Goal: Task Accomplishment & Management: Complete application form

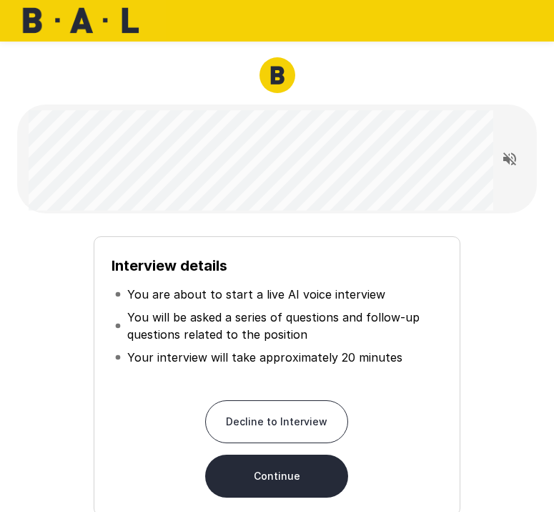
click at [295, 470] on button "Continue" at bounding box center [276, 475] width 143 height 43
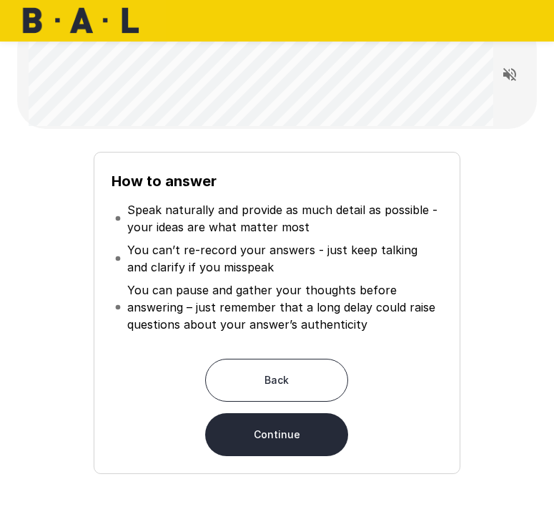
scroll to position [79, 0]
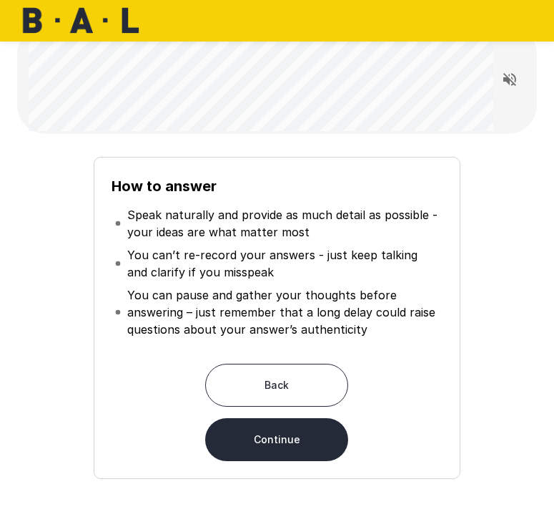
click at [319, 432] on button "Continue" at bounding box center [276, 439] width 143 height 43
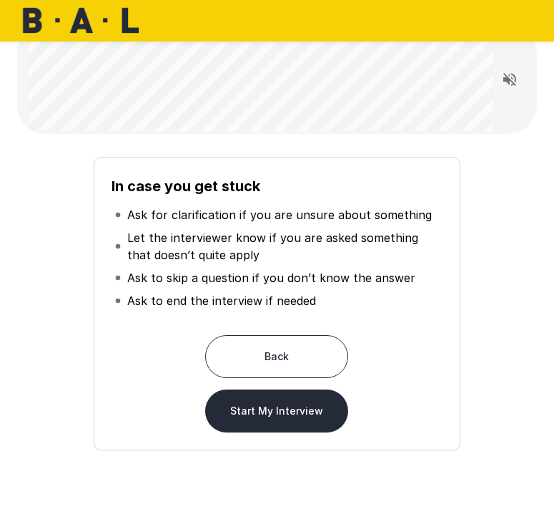
click at [293, 419] on button "Start My Interview" at bounding box center [276, 410] width 143 height 43
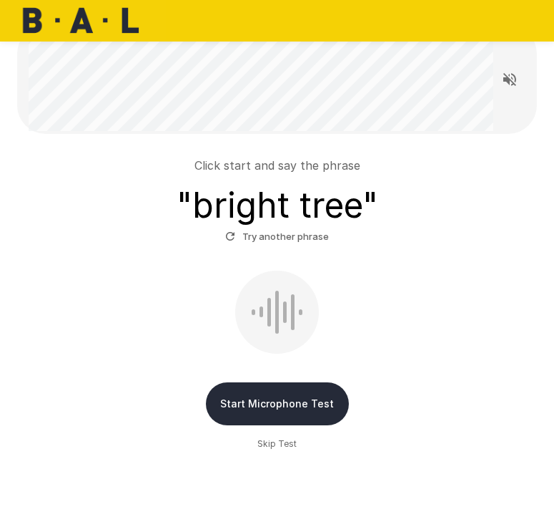
click at [293, 406] on button "Start Microphone Test" at bounding box center [277, 403] width 143 height 43
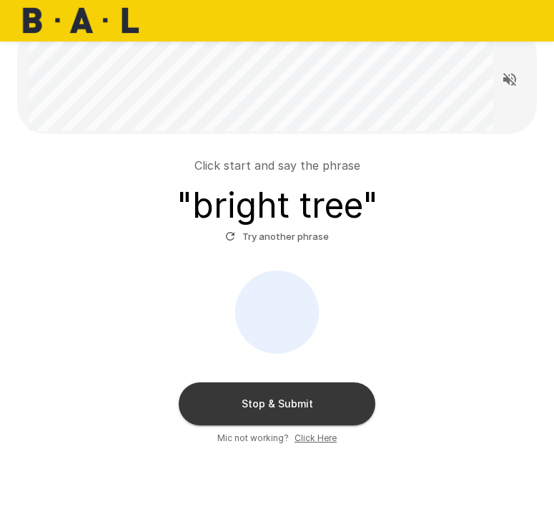
click at [301, 417] on button "Stop & Submit" at bounding box center [277, 403] width 197 height 43
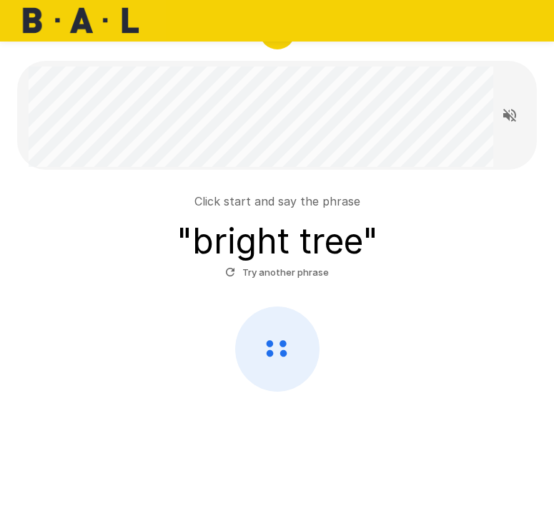
scroll to position [43, 0]
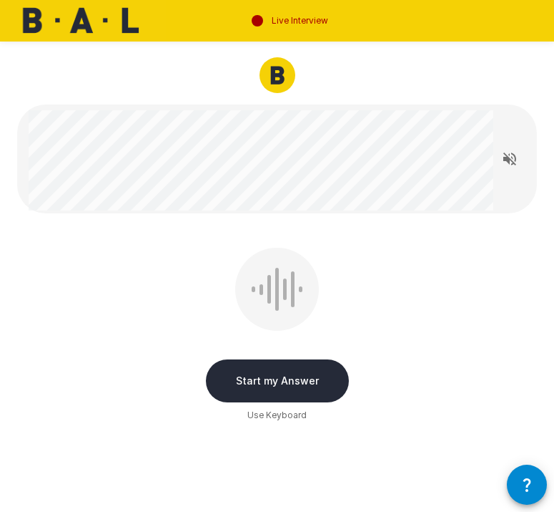
click at [281, 369] on button "Start my Answer" at bounding box center [277, 380] width 143 height 43
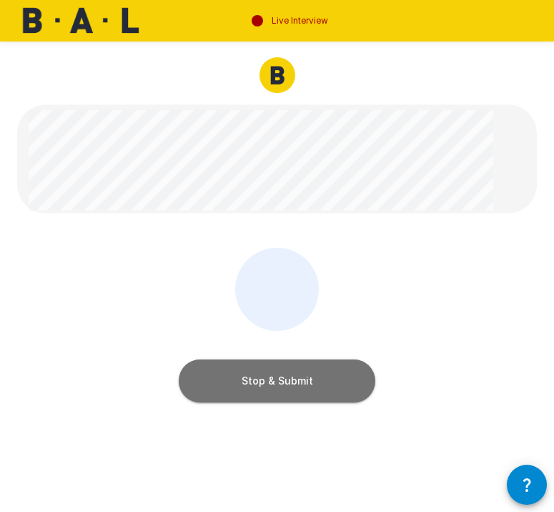
click at [280, 374] on button "Stop & Submit" at bounding box center [277, 380] width 197 height 43
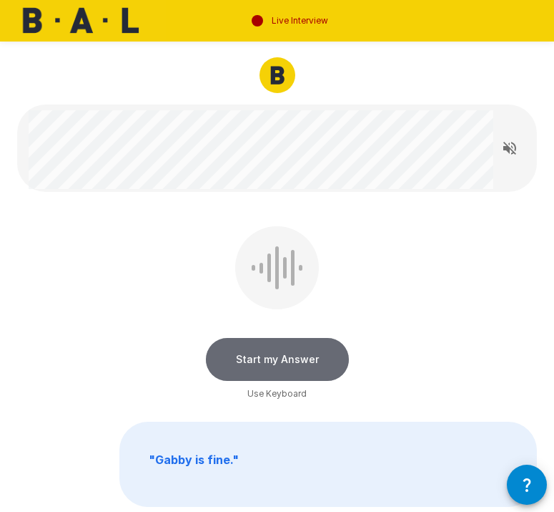
click at [281, 361] on button "Start my Answer" at bounding box center [277, 359] width 143 height 43
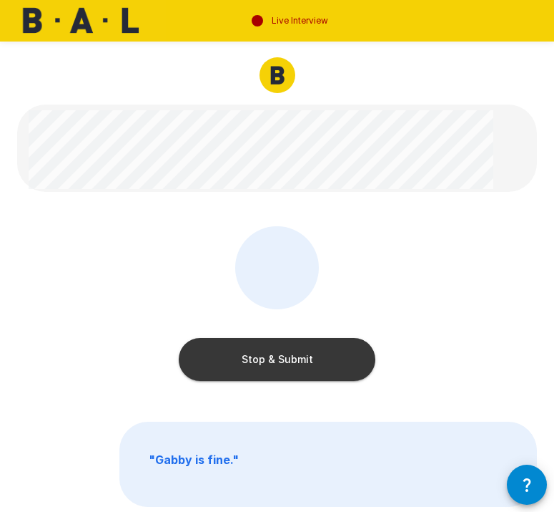
click at [282, 349] on button "Stop & Submit" at bounding box center [277, 359] width 197 height 43
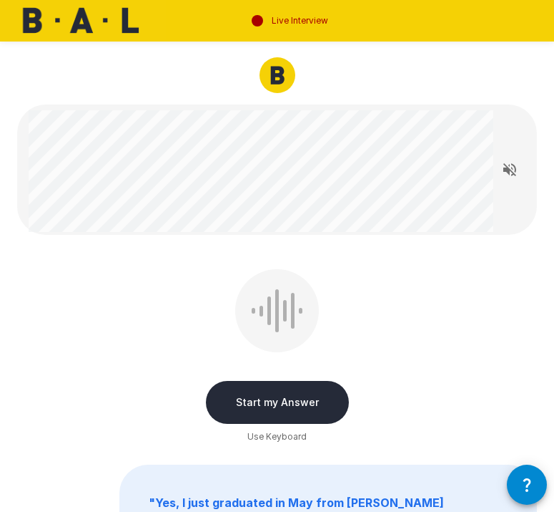
click at [292, 399] on button "Start my Answer" at bounding box center [277, 402] width 143 height 43
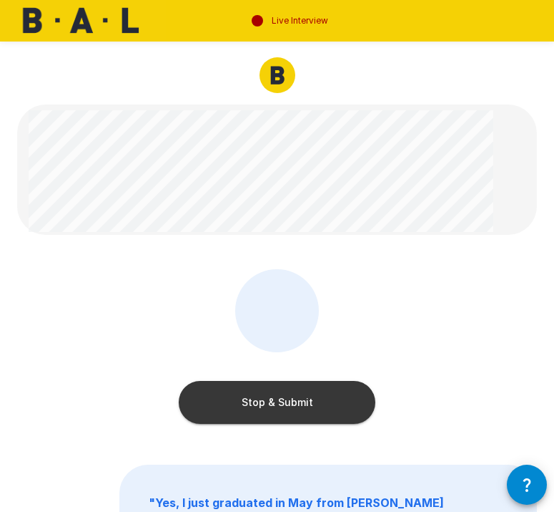
click at [292, 399] on button "Stop & Submit" at bounding box center [277, 402] width 197 height 43
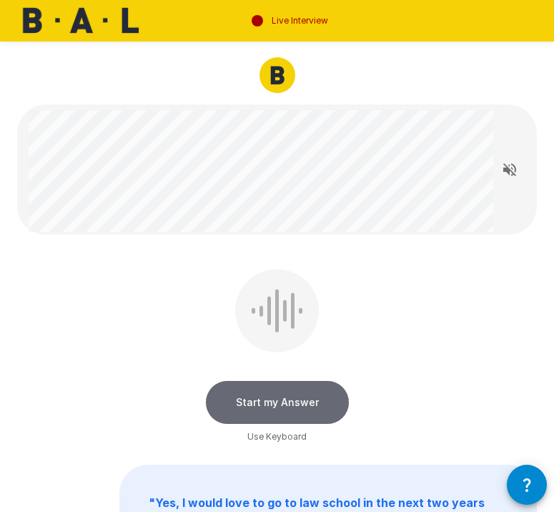
click at [289, 396] on button "Start my Answer" at bounding box center [277, 402] width 143 height 43
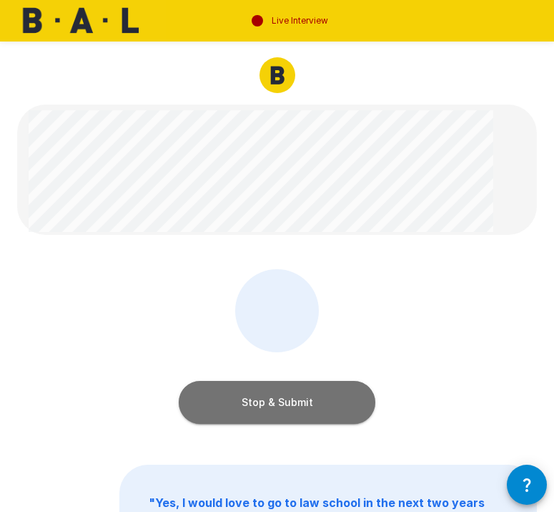
click at [283, 399] on button "Stop & Submit" at bounding box center [277, 402] width 197 height 43
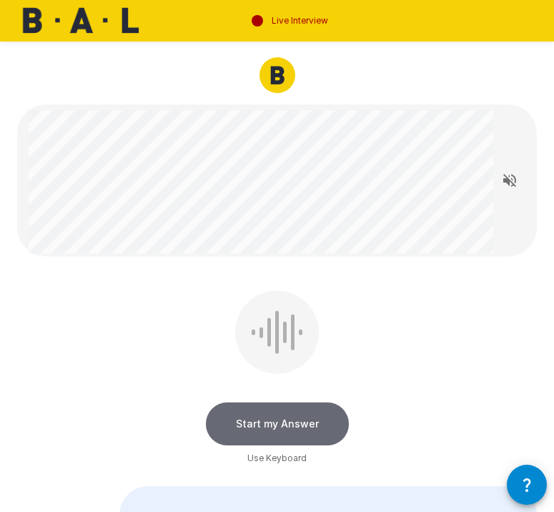
click at [258, 416] on button "Start my Answer" at bounding box center [277, 423] width 143 height 43
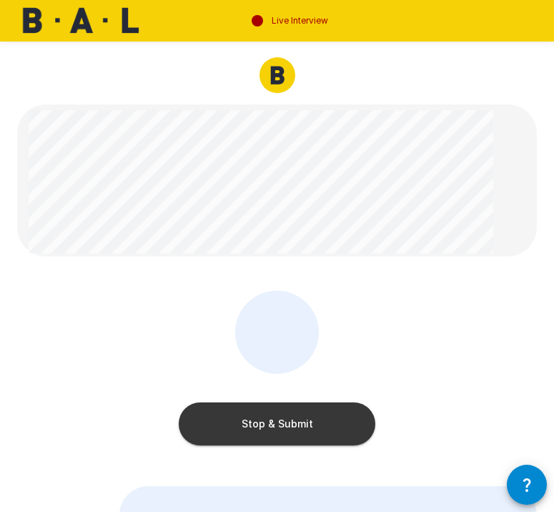
click at [233, 424] on button "Stop & Submit" at bounding box center [277, 423] width 197 height 43
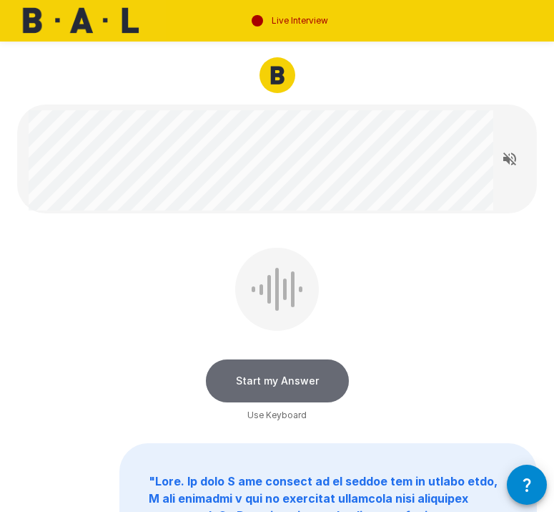
click at [254, 372] on button "Start my Answer" at bounding box center [277, 380] width 143 height 43
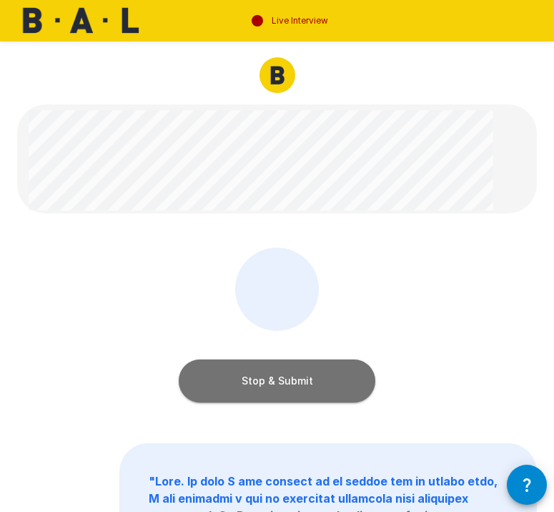
click at [259, 375] on button "Stop & Submit" at bounding box center [277, 380] width 197 height 43
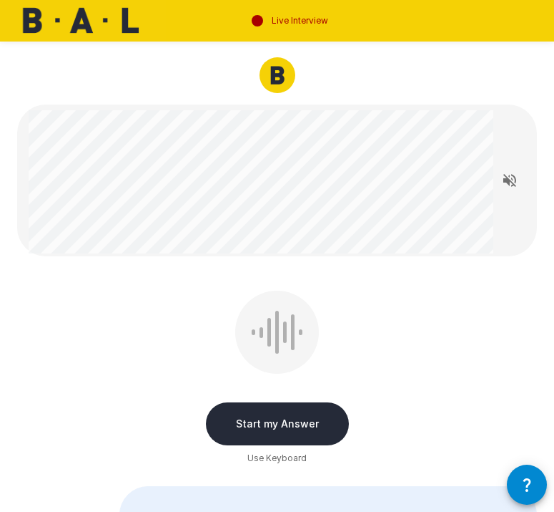
click at [257, 415] on button "Start my Answer" at bounding box center [277, 423] width 143 height 43
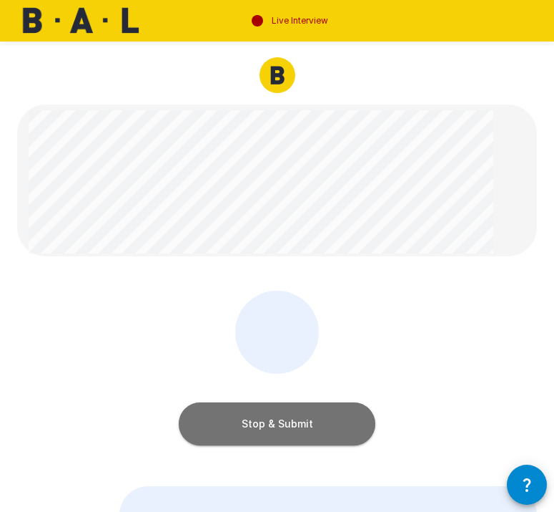
click at [195, 421] on button "Stop & Submit" at bounding box center [277, 423] width 197 height 43
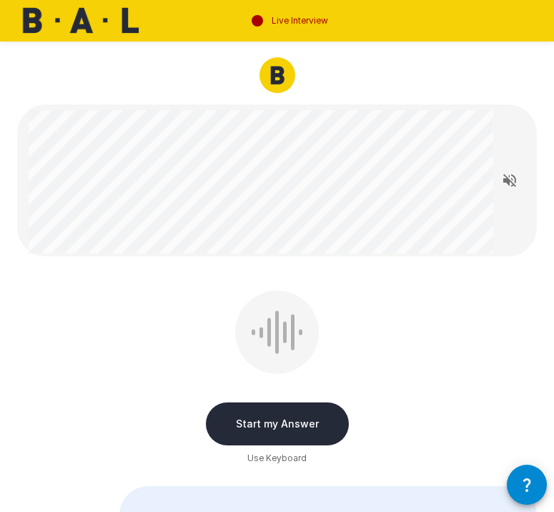
click at [230, 421] on button "Start my Answer" at bounding box center [277, 423] width 143 height 43
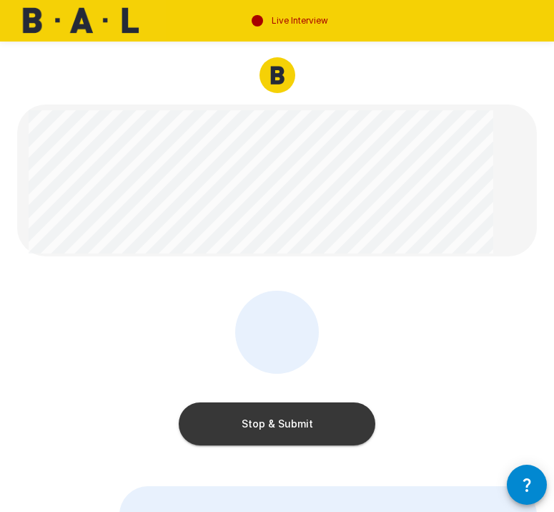
click at [230, 421] on button "Stop & Submit" at bounding box center [277, 423] width 197 height 43
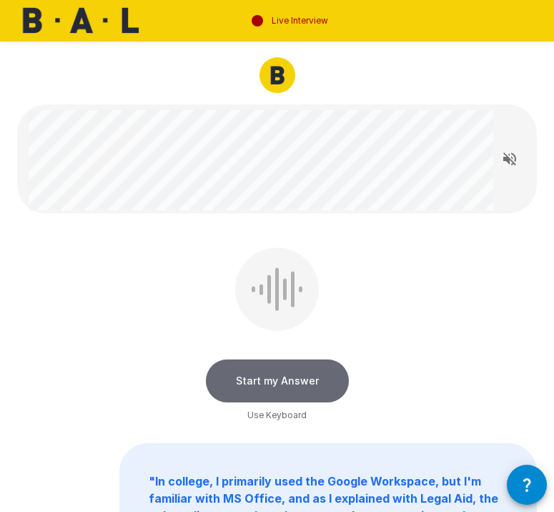
click at [242, 393] on button "Start my Answer" at bounding box center [277, 380] width 143 height 43
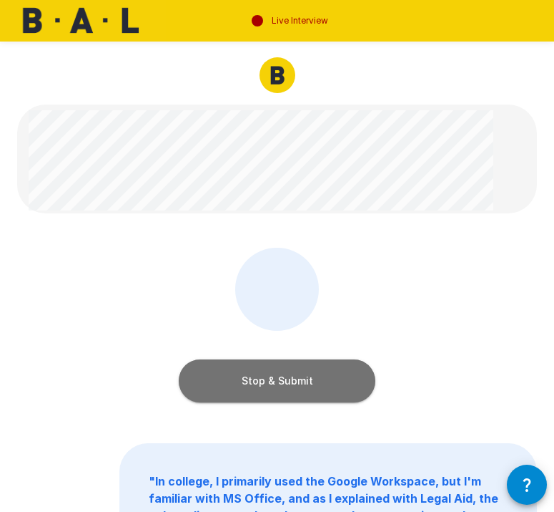
click at [203, 371] on button "Stop & Submit" at bounding box center [277, 380] width 197 height 43
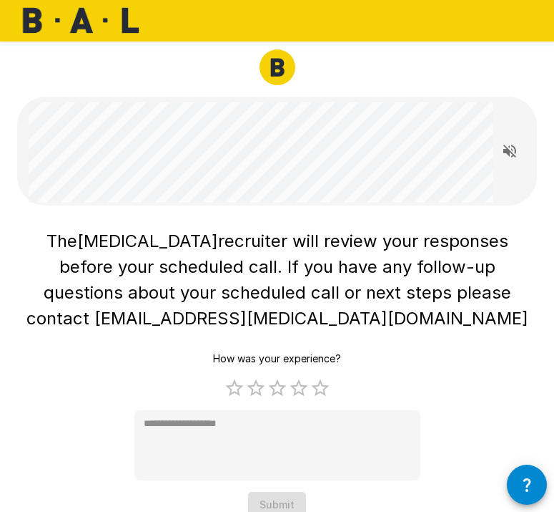
scroll to position [14, 0]
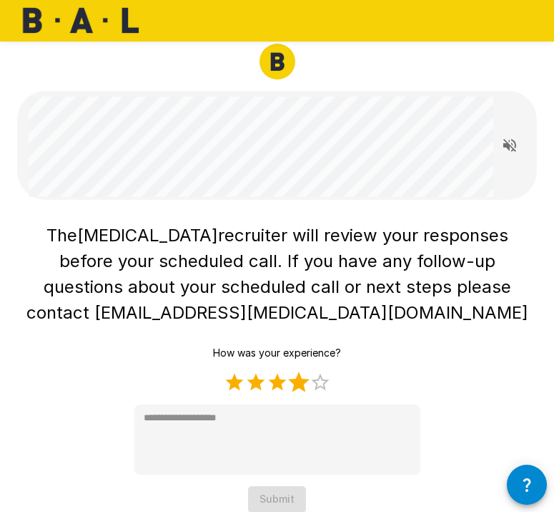
click at [311, 381] on label "5 Stars" at bounding box center [320, 381] width 21 height 21
type textarea "*"
click at [287, 496] on button "Submit" at bounding box center [277, 499] width 58 height 26
